Goal: Task Accomplishment & Management: Manage account settings

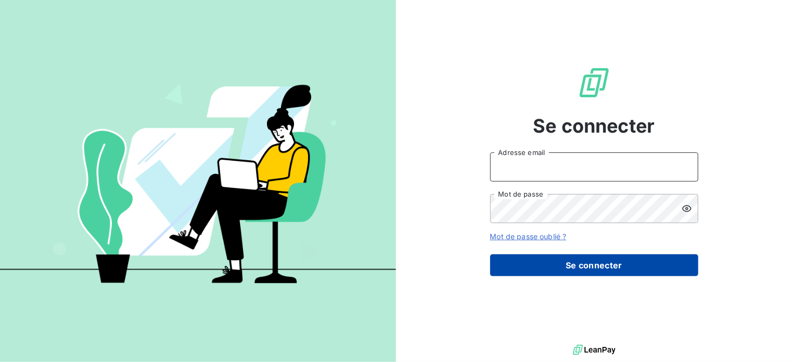
type input "[PERSON_NAME][EMAIL_ADDRESS][DOMAIN_NAME]"
click at [517, 258] on button "Se connecter" at bounding box center [594, 266] width 208 height 22
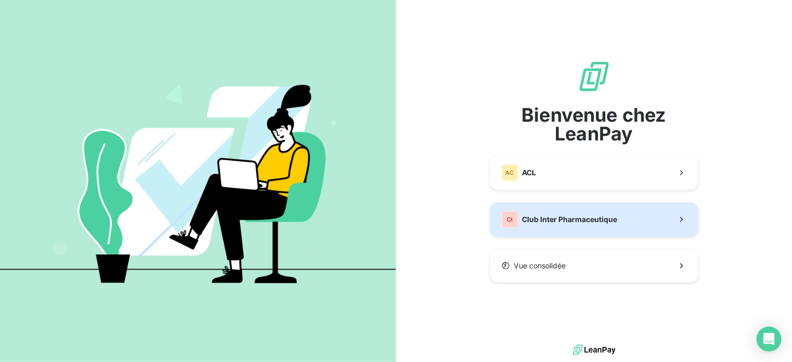
click at [541, 230] on button "CI Club Inter Pharmaceutique" at bounding box center [594, 220] width 208 height 34
